Goal: Find specific page/section: Find specific page/section

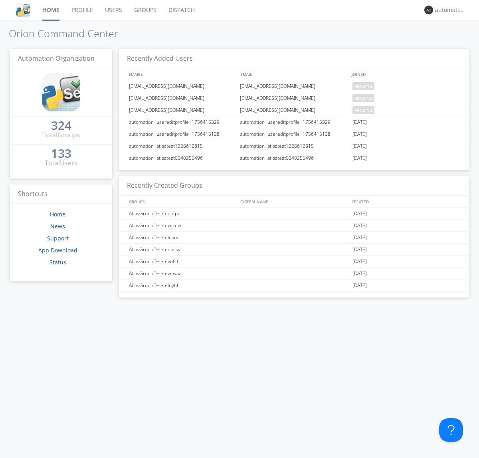
click at [181, 10] on link "Dispatch" at bounding box center [182, 10] width 38 height 20
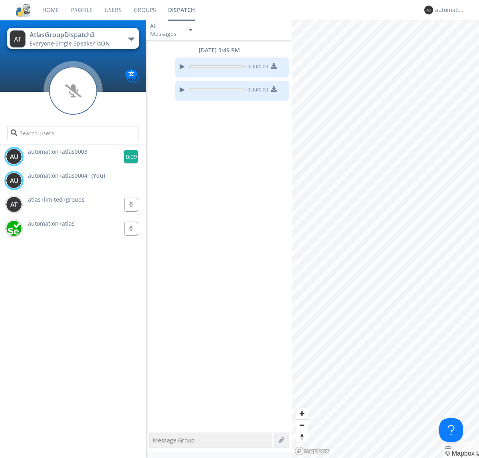
click at [128, 157] on g at bounding box center [131, 157] width 14 height 14
click at [448, 10] on div "automation+atlas0004" at bounding box center [450, 10] width 30 height 8
